Goal: Information Seeking & Learning: Learn about a topic

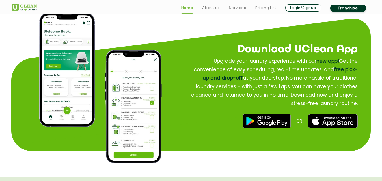
scroll to position [793, 0]
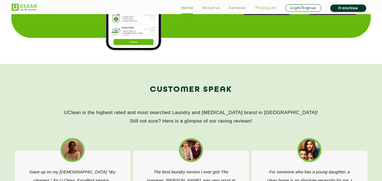
click at [257, 10] on link "Pricing List" at bounding box center [266, 8] width 21 height 7
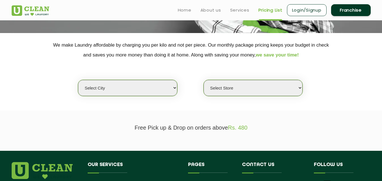
scroll to position [85, 0]
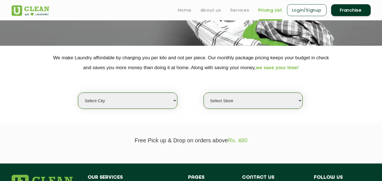
click at [167, 97] on select "Select city" at bounding box center [127, 101] width 99 height 16
click at [78, 93] on select "Select city" at bounding box center [127, 101] width 99 height 16
click at [165, 98] on select "Select city" at bounding box center [127, 101] width 99 height 16
click at [141, 99] on select "Select city" at bounding box center [127, 101] width 99 height 16
click at [138, 102] on select "Select city" at bounding box center [127, 101] width 99 height 16
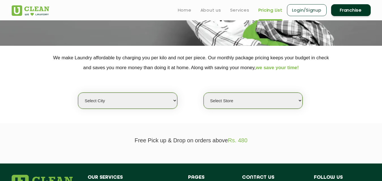
drag, startPoint x: 139, startPoint y: 102, endPoint x: 168, endPoint y: 103, distance: 29.5
click at [139, 102] on select "Select city" at bounding box center [127, 101] width 99 height 16
click at [205, 95] on select "Select Store" at bounding box center [253, 101] width 99 height 16
click at [168, 106] on select "Select city" at bounding box center [127, 101] width 99 height 16
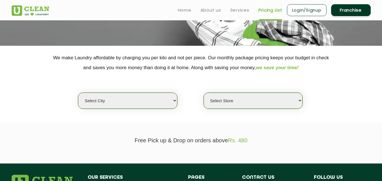
click at [168, 106] on select "Select city" at bounding box center [127, 101] width 99 height 16
drag, startPoint x: 179, startPoint y: 101, endPoint x: 144, endPoint y: 57, distance: 56.4
click at [178, 100] on div "Select city Select Store" at bounding box center [191, 91] width 368 height 37
click at [107, 102] on select "Select city" at bounding box center [127, 101] width 99 height 16
drag, startPoint x: 174, startPoint y: 109, endPoint x: 174, endPoint y: 102, distance: 6.8
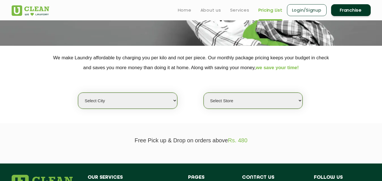
click at [174, 109] on section "We make Laundry affordable by charging you per kilo and not per piece. Our mont…" at bounding box center [191, 85] width 382 height 78
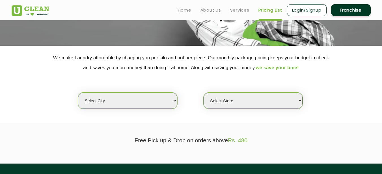
drag, startPoint x: 174, startPoint y: 101, endPoint x: 174, endPoint y: 94, distance: 7.1
click at [174, 86] on div "Select city Select Store" at bounding box center [191, 91] width 368 height 37
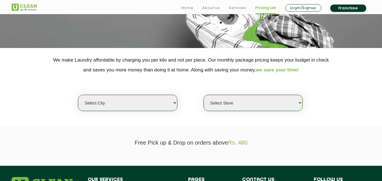
scroll to position [85, 0]
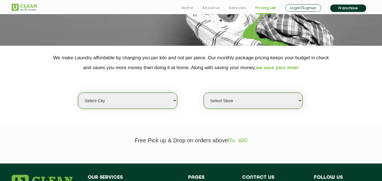
click at [157, 101] on select "Select city" at bounding box center [127, 101] width 99 height 16
click at [172, 100] on select "Select city" at bounding box center [127, 101] width 99 height 16
click at [128, 105] on select "Select city" at bounding box center [127, 101] width 99 height 16
drag, startPoint x: 128, startPoint y: 105, endPoint x: 144, endPoint y: 102, distance: 16.7
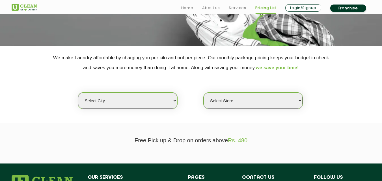
click at [128, 105] on select "Select city" at bounding box center [127, 101] width 99 height 16
click at [193, 139] on p "Free Pick up & Drop on orders above Rs. 480" at bounding box center [192, 141] width 360 height 7
click at [226, 105] on select "Select Store" at bounding box center [253, 101] width 99 height 16
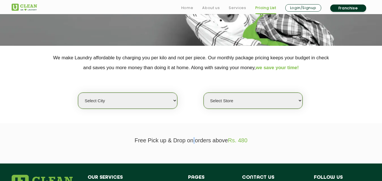
click at [227, 105] on select "Select Store" at bounding box center [253, 101] width 99 height 16
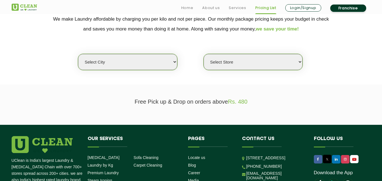
scroll to position [170, 0]
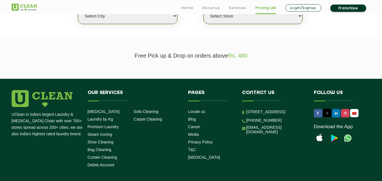
click at [165, 17] on select "Select city" at bounding box center [127, 16] width 99 height 16
click at [78, 8] on select "Select city" at bounding box center [127, 16] width 99 height 16
drag, startPoint x: 204, startPoint y: 13, endPoint x: 207, endPoint y: 18, distance: 5.3
click at [205, 13] on header "Home About us Services Pricing List Login/Signup Franchise" at bounding box center [191, 7] width 382 height 14
click at [207, 18] on select "Select Store" at bounding box center [253, 16] width 99 height 16
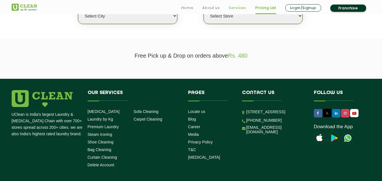
click at [236, 7] on link "Services" at bounding box center [237, 8] width 17 height 7
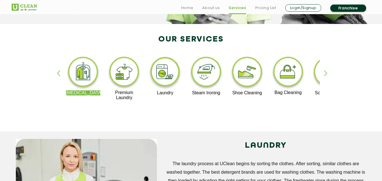
scroll to position [170, 0]
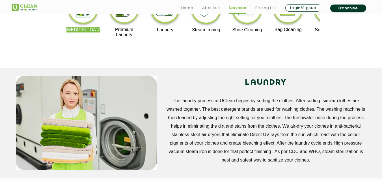
click at [253, 20] on img at bounding box center [247, 9] width 35 height 35
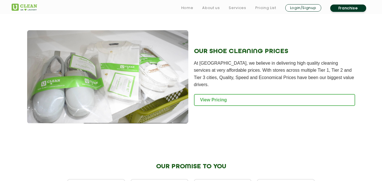
scroll to position [594, 0]
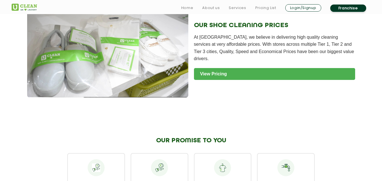
click at [206, 68] on link "View Pricing" at bounding box center [274, 74] width 161 height 12
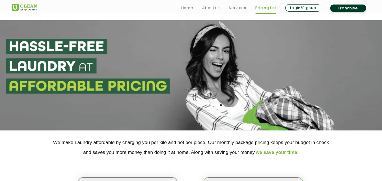
scroll to position [170, 0]
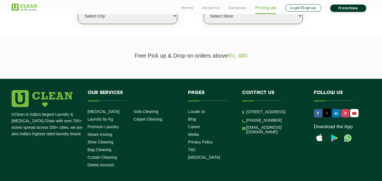
click at [168, 21] on select "Select city" at bounding box center [127, 16] width 99 height 16
click at [78, 8] on select "Select city" at bounding box center [127, 16] width 99 height 16
drag, startPoint x: 176, startPoint y: 19, endPoint x: 186, endPoint y: 14, distance: 11.0
click at [176, 19] on select "Select city" at bounding box center [127, 16] width 99 height 16
click at [233, 10] on link "Services" at bounding box center [237, 8] width 17 height 7
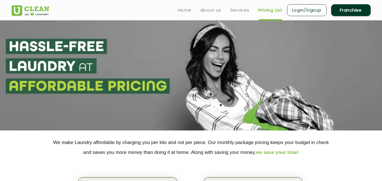
scroll to position [170, 0]
